Goal: Navigation & Orientation: Go to known website

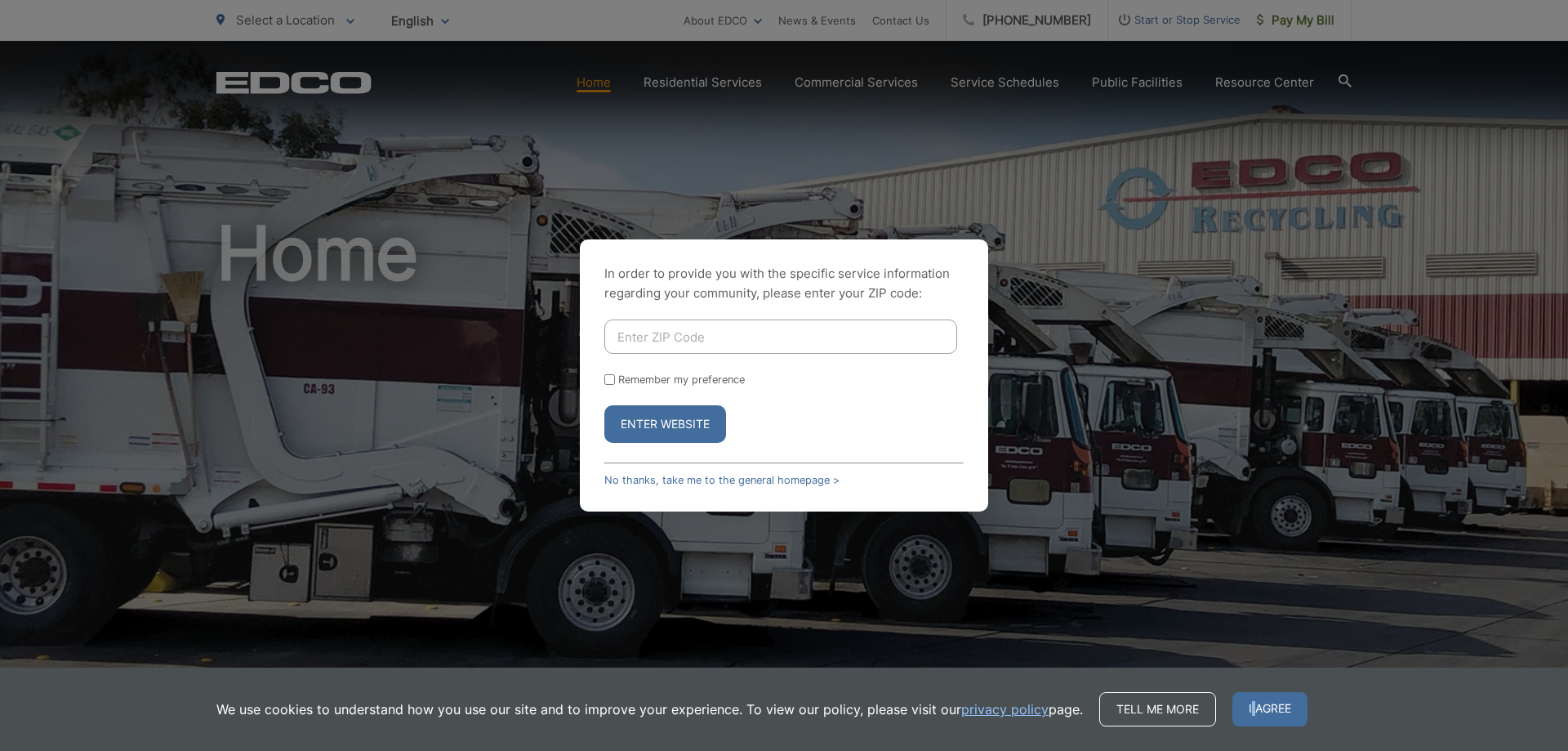
click at [1250, 711] on span "I agree" at bounding box center [1269, 709] width 75 height 34
click at [1251, 711] on div "In order to provide you with the specific service information regarding your co…" at bounding box center [784, 376] width 1568 height 751
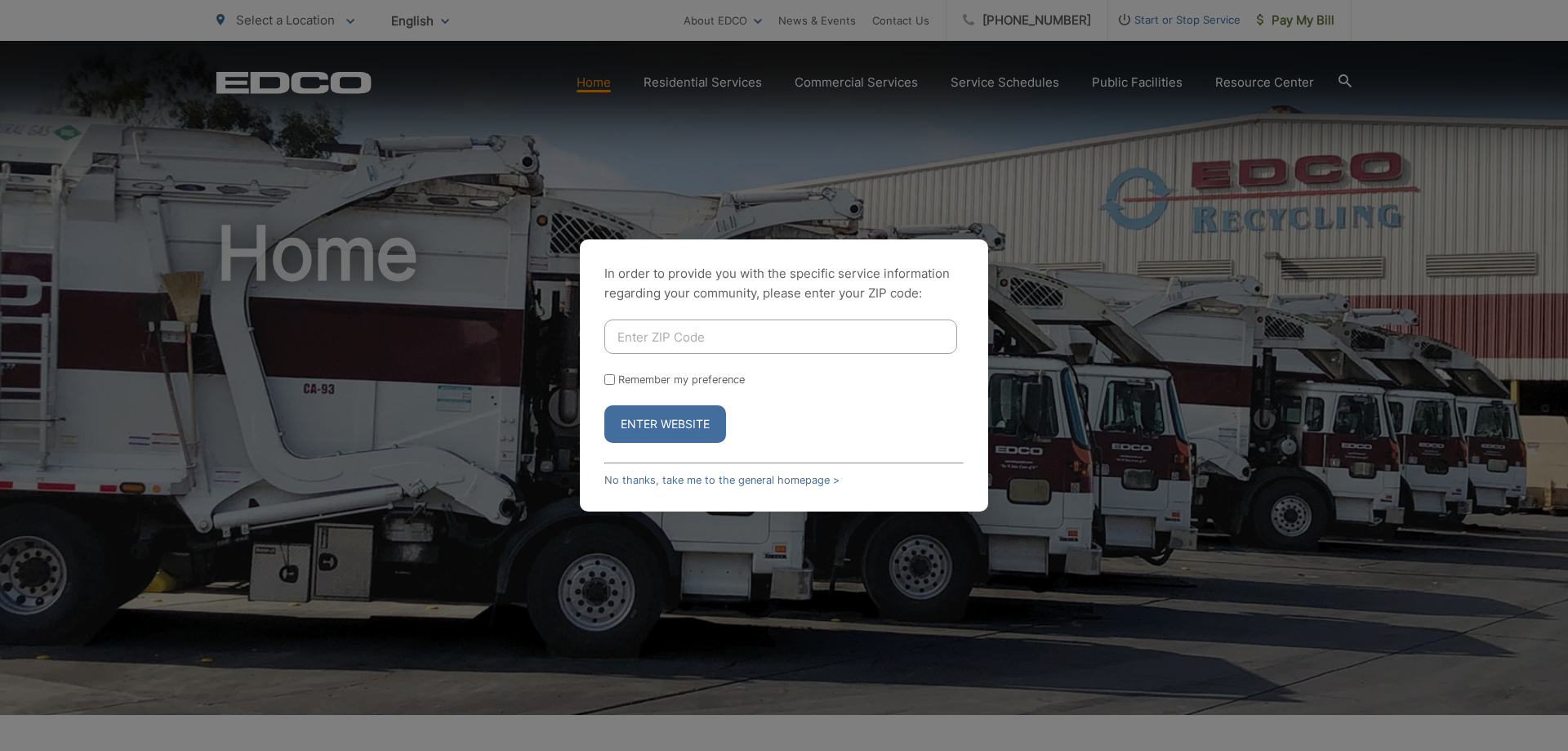
click at [657, 340] on input "Enter ZIP Code" at bounding box center [780, 337] width 353 height 34
type input "92078"
click at [613, 373] on form "92078 Remember my preference Enter Website" at bounding box center [784, 381] width 359 height 124
click at [614, 377] on input "Remember my preference" at bounding box center [610, 380] width 11 height 11
checkbox input "true"
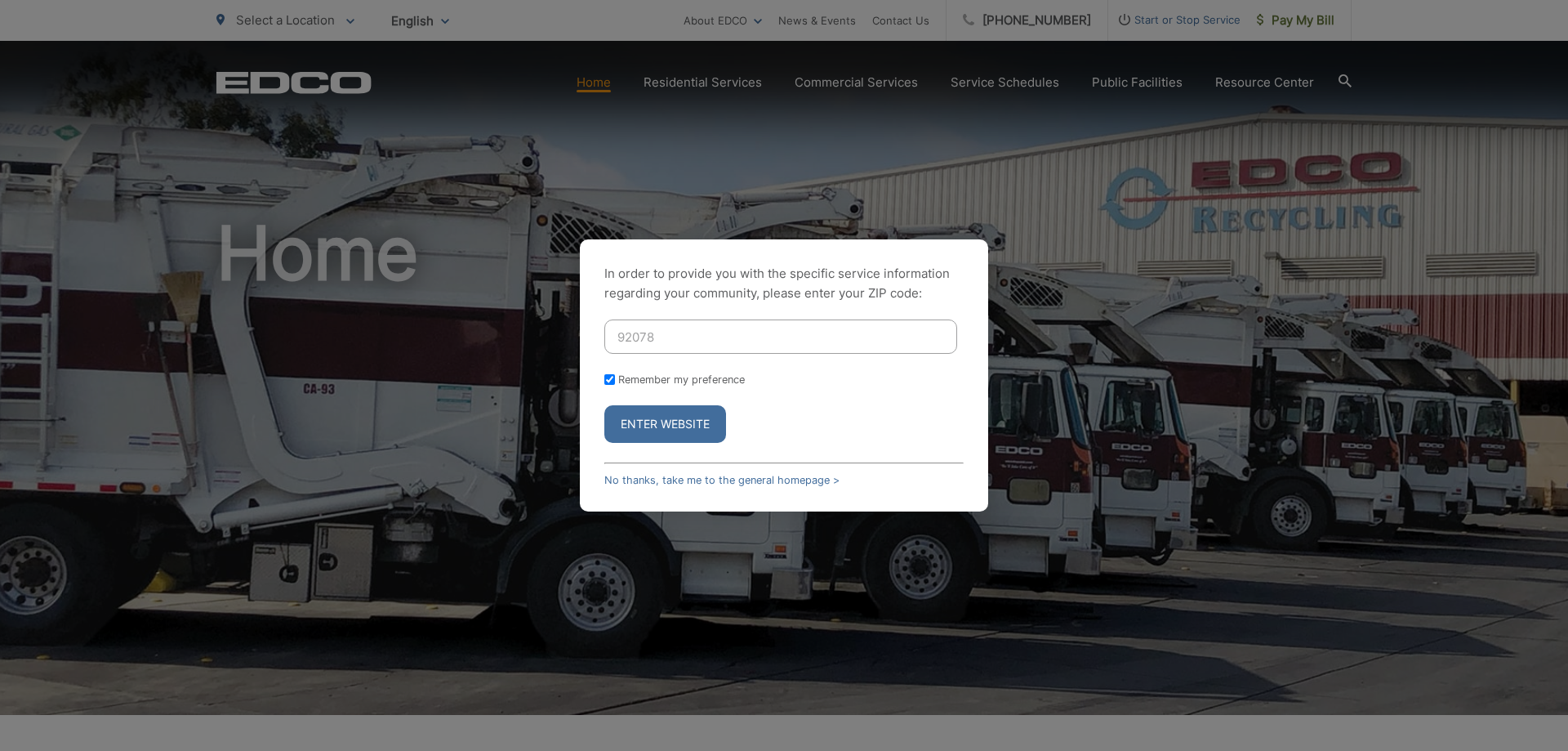
checkbox input "true"
click at [659, 420] on button "Enter Website" at bounding box center [665, 424] width 122 height 38
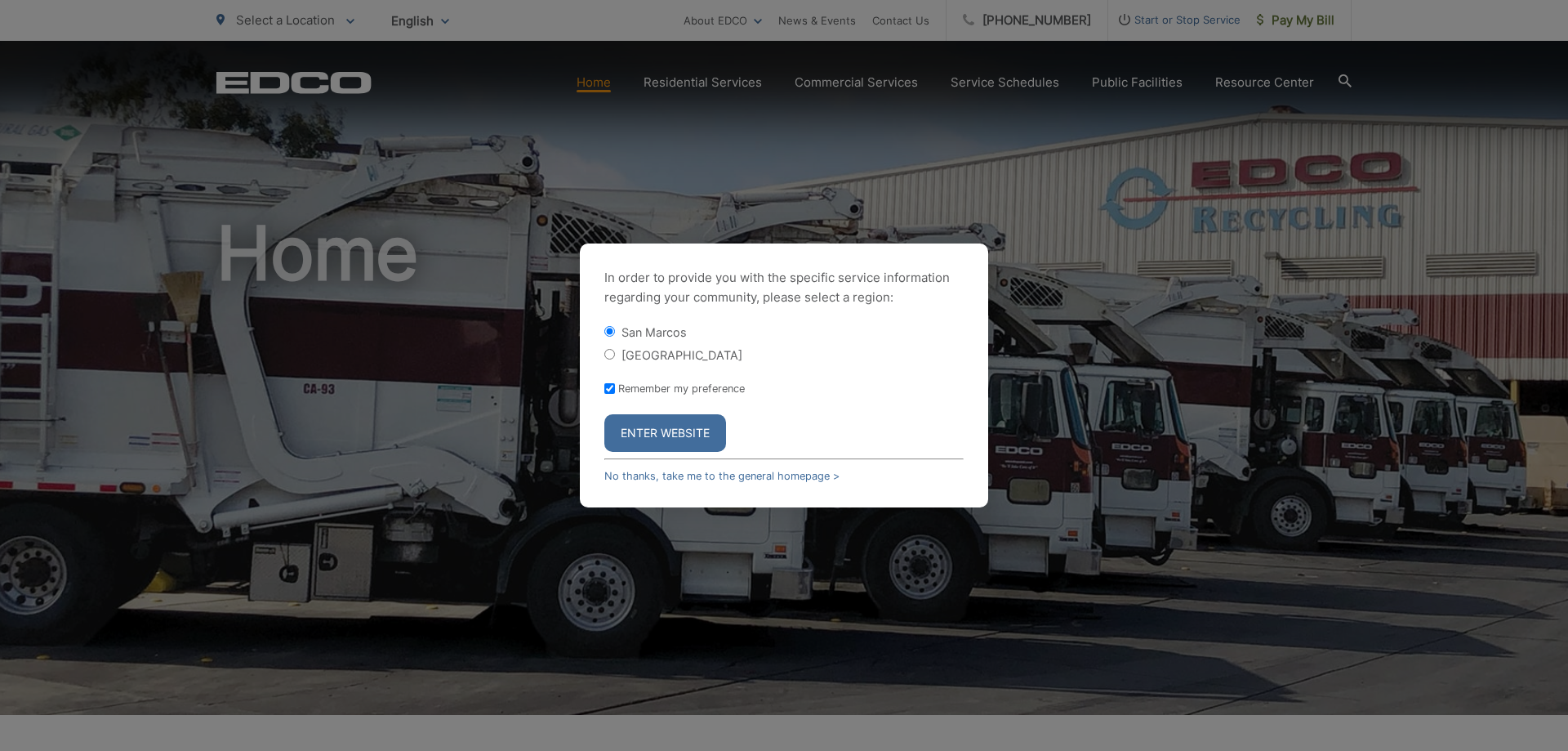
click at [677, 433] on button "Enter Website" at bounding box center [665, 433] width 122 height 38
